Goal: Information Seeking & Learning: Learn about a topic

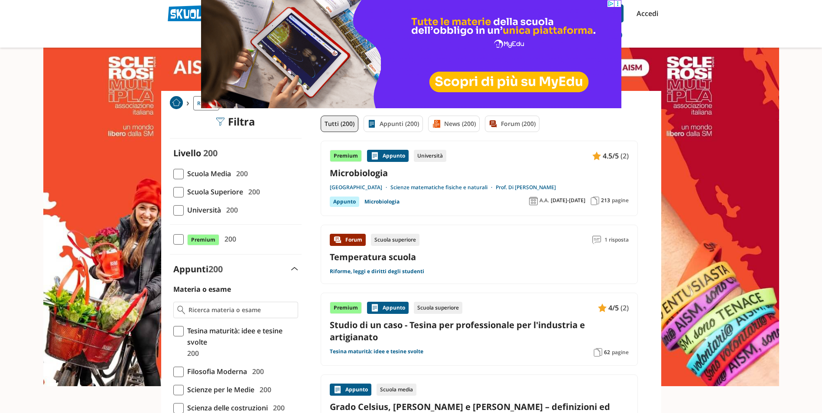
drag, startPoint x: 181, startPoint y: 171, endPoint x: 165, endPoint y: 162, distance: 18.8
click at [181, 171] on span at bounding box center [178, 174] width 10 height 10
click at [173, 174] on input "Scuola Media 200" at bounding box center [173, 174] width 0 height 0
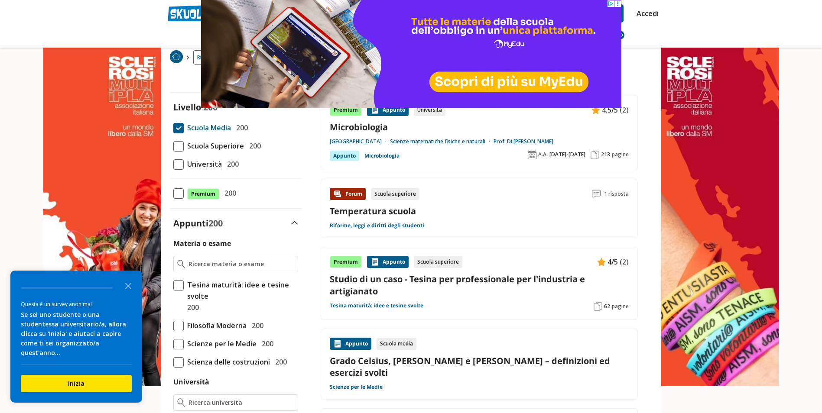
scroll to position [87, 0]
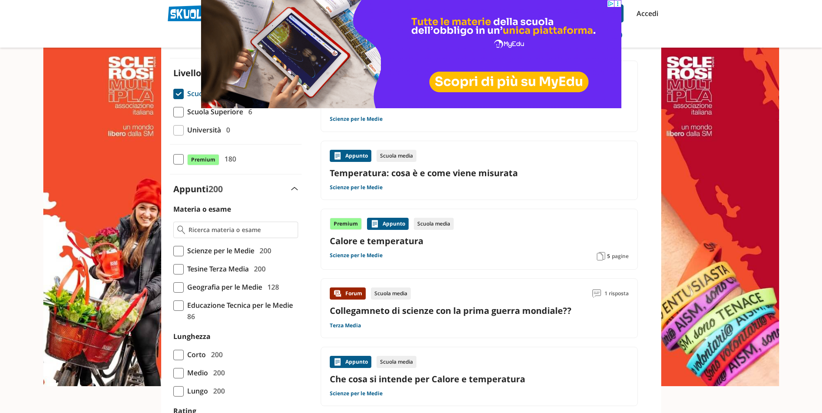
scroll to position [87, 0]
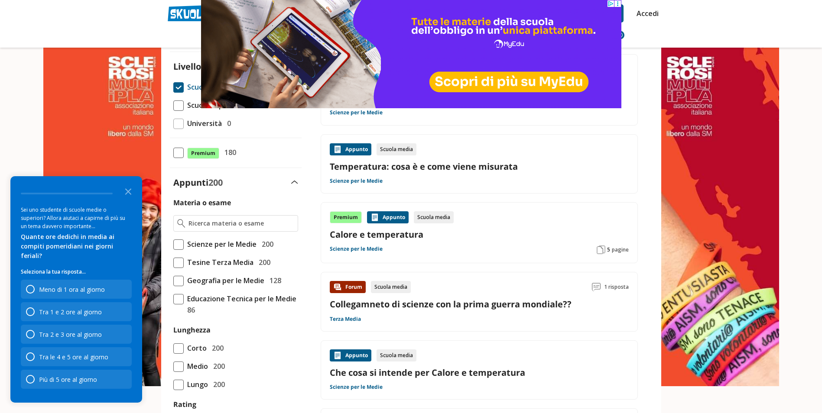
click at [181, 242] on span at bounding box center [178, 245] width 10 height 10
click at [173, 244] on input "Scienze per le Medie 200" at bounding box center [173, 244] width 0 height 0
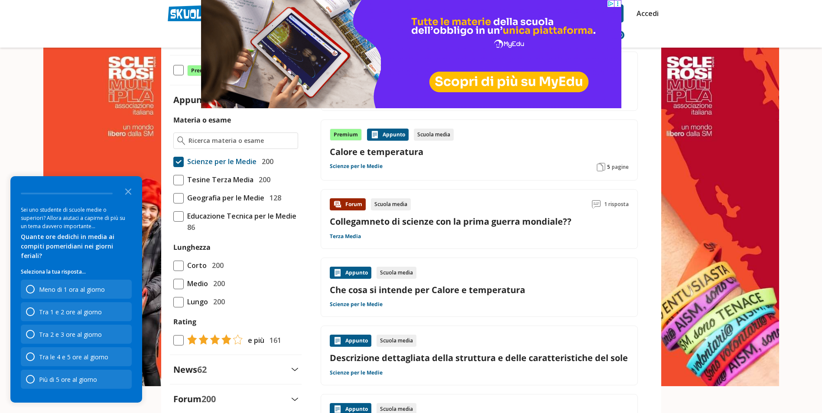
scroll to position [173, 0]
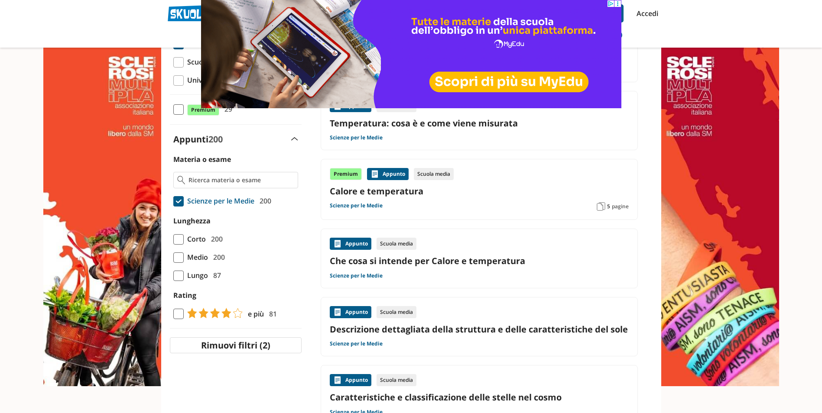
click at [178, 277] on span at bounding box center [178, 276] width 10 height 10
click at [173, 276] on input "Lungo 87" at bounding box center [173, 276] width 0 height 0
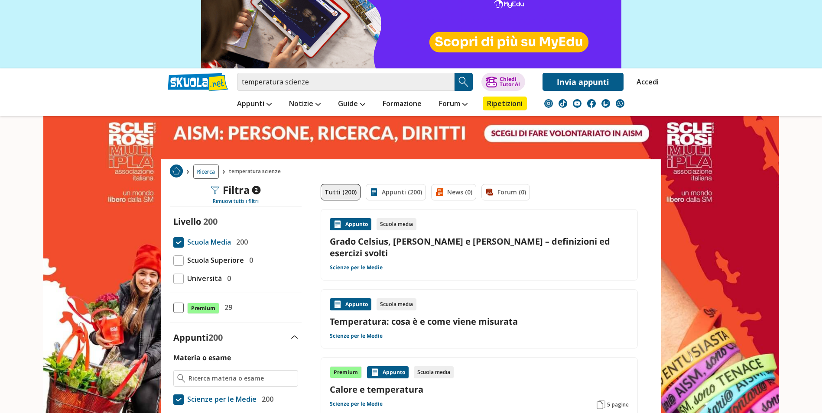
scroll to position [43, 0]
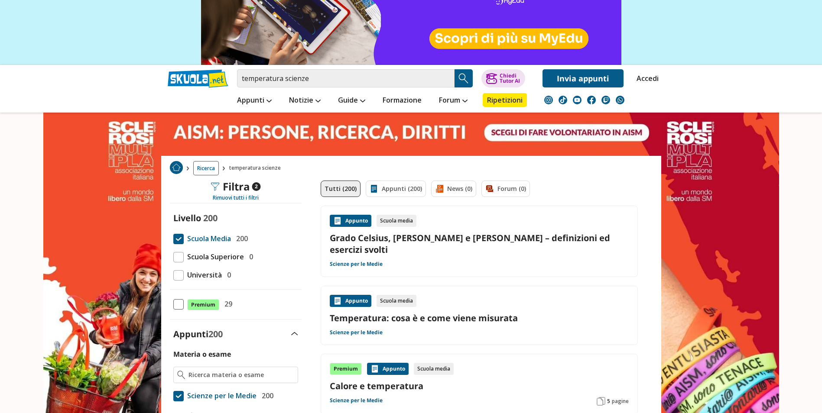
click at [249, 184] on div "Filtra 2" at bounding box center [236, 187] width 50 height 12
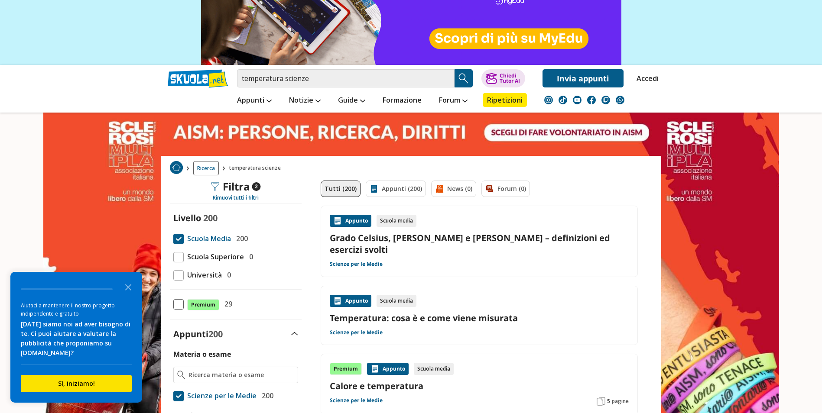
click at [202, 166] on span "Ricerca" at bounding box center [206, 168] width 26 height 14
